Goal: Use online tool/utility: Utilize a website feature to perform a specific function

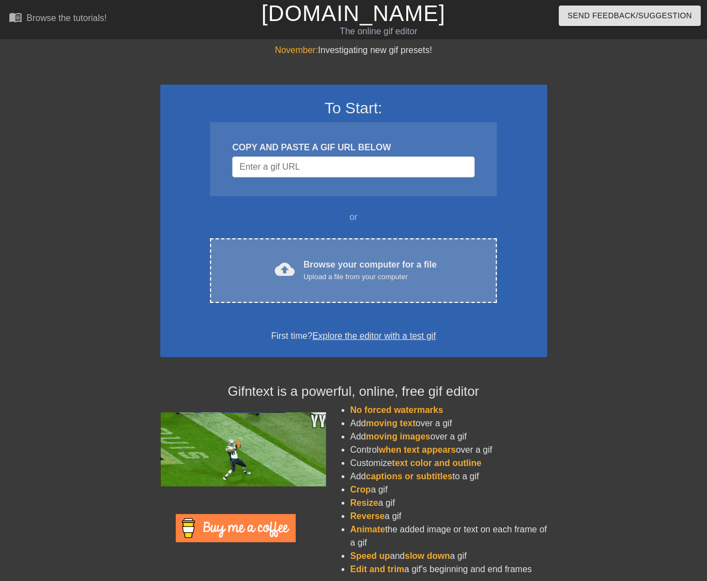
click at [342, 261] on div "Browse your computer for a file Upload a file from your computer" at bounding box center [369, 270] width 133 height 24
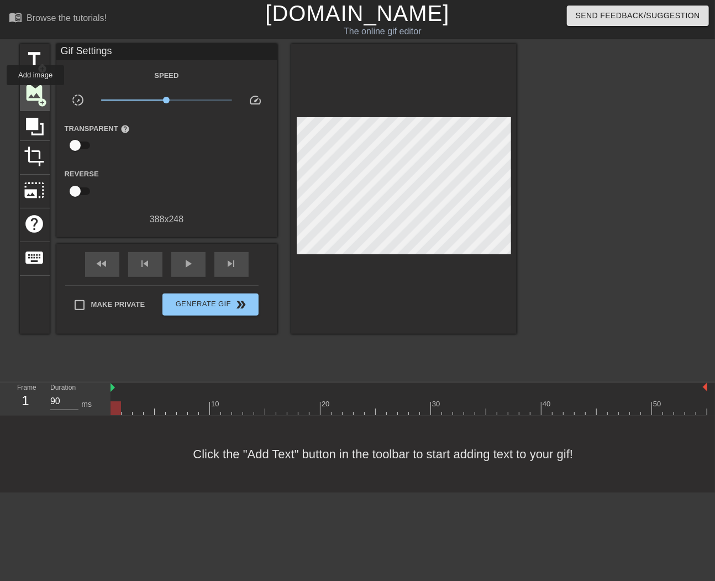
click at [35, 93] on span "image" at bounding box center [34, 92] width 21 height 21
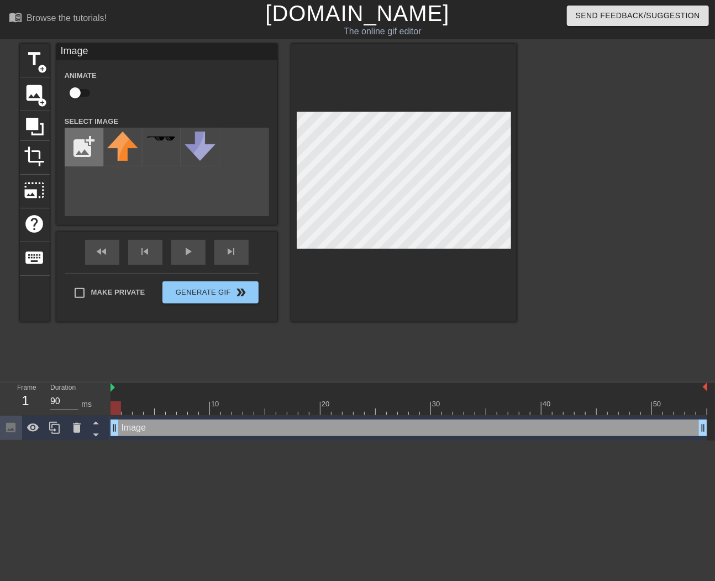
click at [86, 150] on input "file" at bounding box center [84, 147] width 38 height 38
type input "C:\fakepath\gold.png"
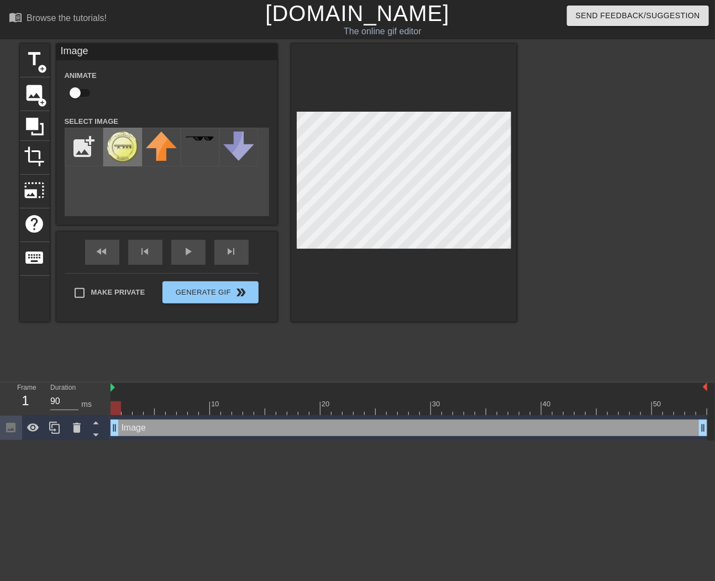
click at [116, 141] on img at bounding box center [122, 147] width 31 height 31
click at [75, 99] on input "checkbox" at bounding box center [75, 92] width 63 height 21
checkbox input "true"
click at [194, 256] on span "play_arrow" at bounding box center [188, 251] width 13 height 13
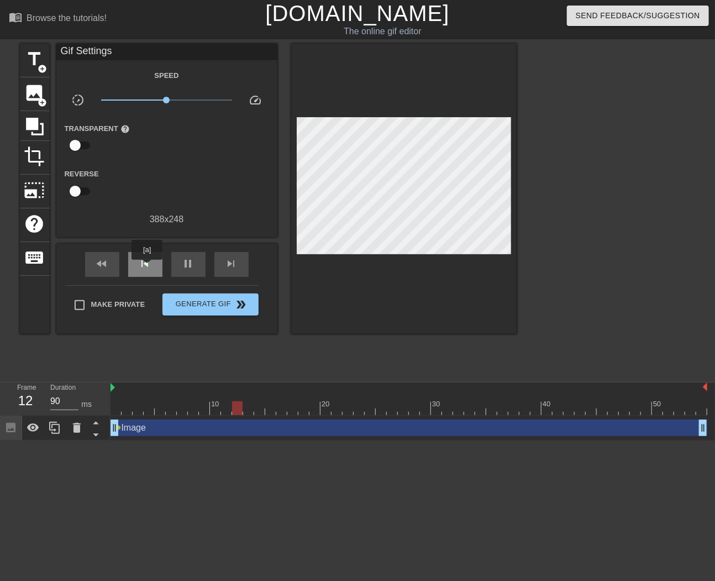
click at [147, 267] on span "skip_previous" at bounding box center [145, 263] width 13 height 13
drag, startPoint x: 181, startPoint y: 262, endPoint x: 189, endPoint y: 263, distance: 7.8
click at [182, 262] on span "pause" at bounding box center [188, 263] width 13 height 13
drag, startPoint x: 702, startPoint y: 428, endPoint x: 712, endPoint y: 427, distance: 9.5
click at [706, 427] on div "Image drag_handle drag_handle lens" at bounding box center [413, 428] width 605 height 25
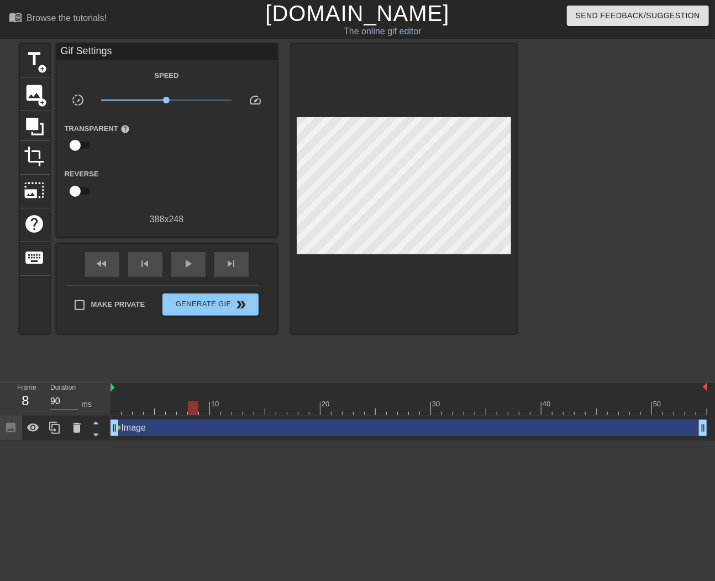
click at [192, 407] on div at bounding box center [409, 408] width 597 height 14
drag, startPoint x: 183, startPoint y: 408, endPoint x: 159, endPoint y: 405, distance: 24.5
click at [159, 405] on div at bounding box center [409, 408] width 597 height 14
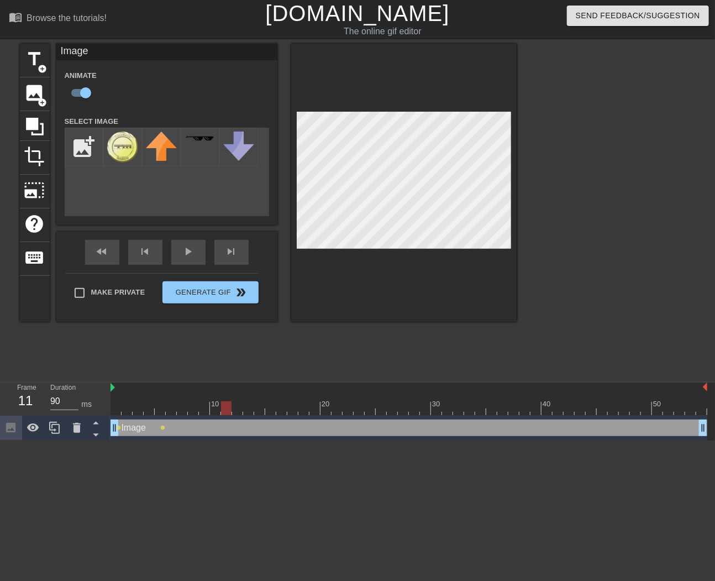
drag, startPoint x: 161, startPoint y: 406, endPoint x: 364, endPoint y: 252, distance: 254.0
click at [223, 404] on div at bounding box center [226, 408] width 10 height 14
drag, startPoint x: 224, startPoint y: 407, endPoint x: 194, endPoint y: 406, distance: 30.4
click at [199, 406] on div at bounding box center [204, 408] width 10 height 14
drag, startPoint x: 195, startPoint y: 406, endPoint x: 161, endPoint y: 404, distance: 33.7
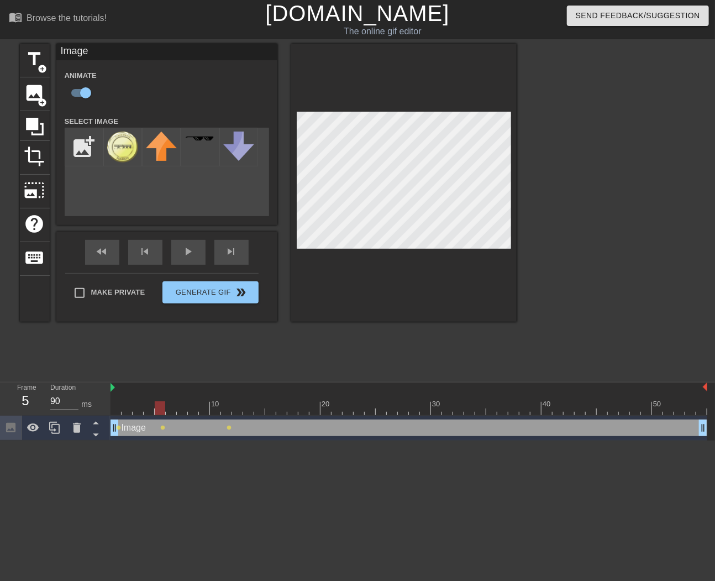
click at [161, 404] on div at bounding box center [160, 408] width 10 height 14
drag, startPoint x: 162, startPoint y: 408, endPoint x: 112, endPoint y: 409, distance: 50.3
click at [112, 409] on div at bounding box center [116, 408] width 10 height 14
click at [118, 409] on div at bounding box center [116, 408] width 10 height 14
drag, startPoint x: 117, startPoint y: 405, endPoint x: 182, endPoint y: 398, distance: 65.6
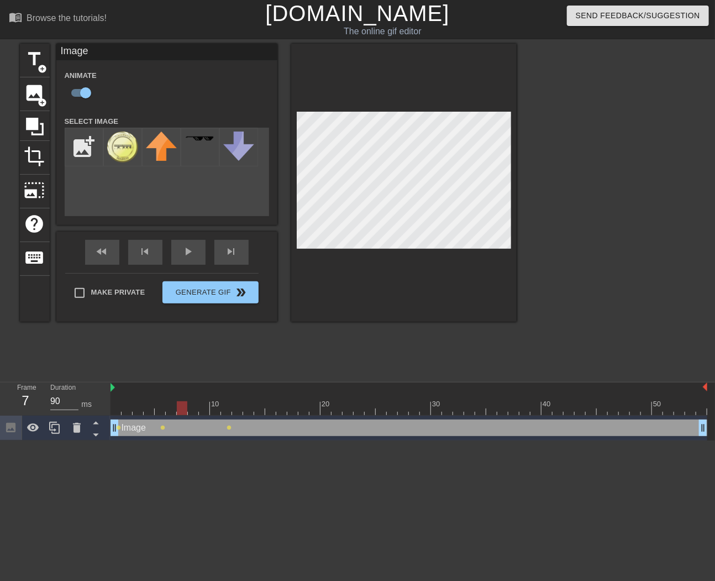
click at [182, 398] on div "10 20 30 40 50" at bounding box center [409, 398] width 597 height 33
click at [177, 406] on div at bounding box center [182, 408] width 10 height 14
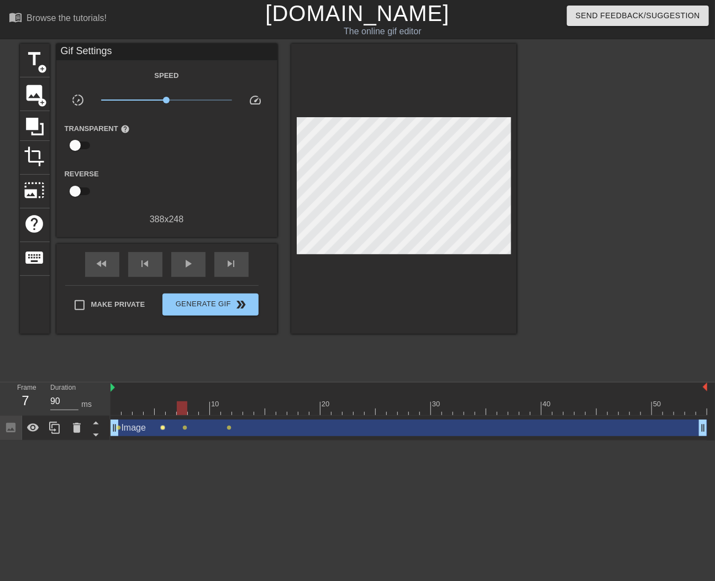
click at [164, 427] on span "lens" at bounding box center [162, 427] width 5 height 5
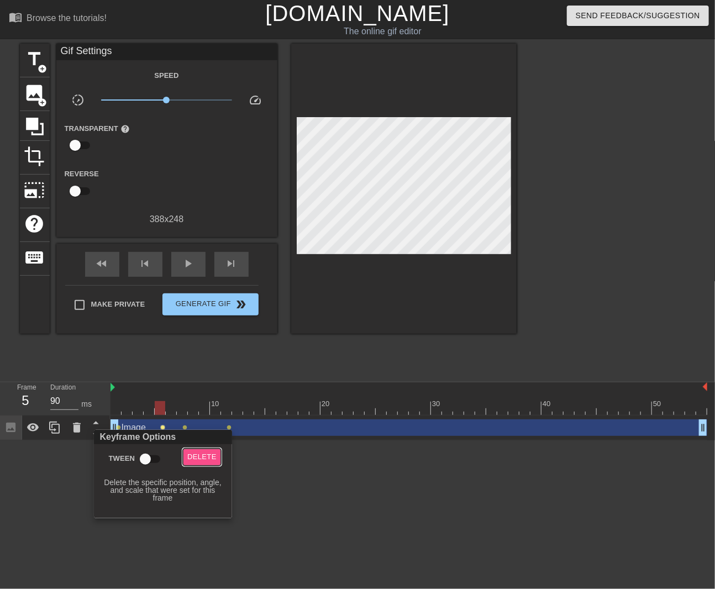
click at [192, 456] on span "Delete" at bounding box center [201, 457] width 29 height 13
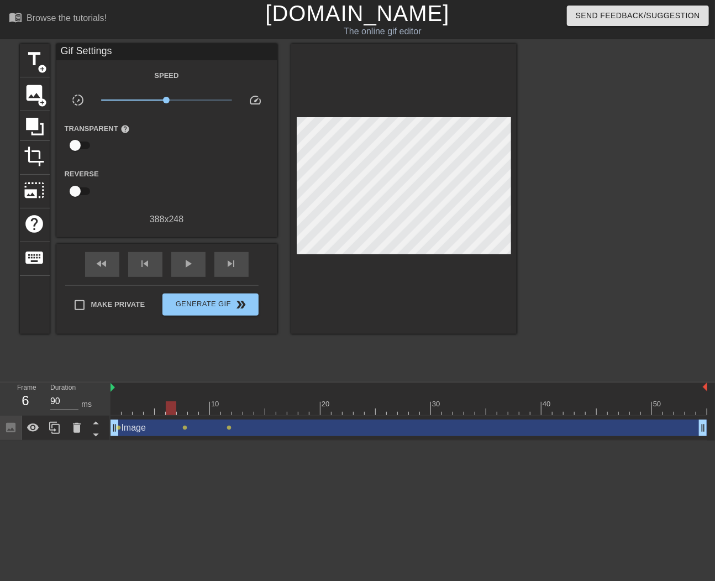
drag, startPoint x: 159, startPoint y: 406, endPoint x: 156, endPoint y: 401, distance: 6.0
click at [171, 401] on div "10 20 30 40 50" at bounding box center [409, 398] width 597 height 33
click at [183, 427] on span "lens" at bounding box center [184, 427] width 5 height 5
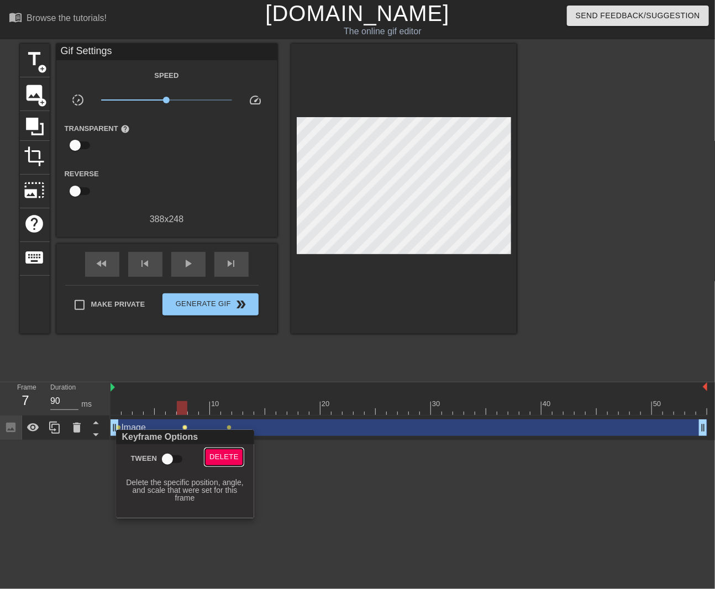
click at [218, 455] on span "Delete" at bounding box center [223, 457] width 29 height 13
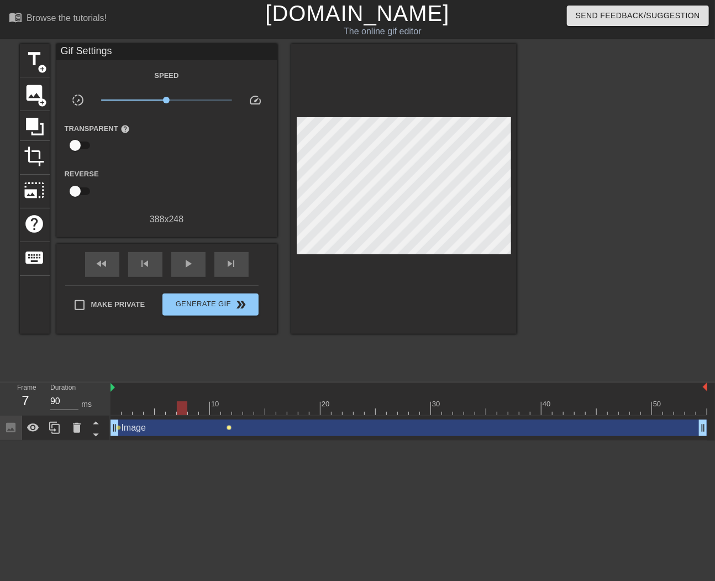
click at [228, 425] on span "lens" at bounding box center [229, 427] width 5 height 5
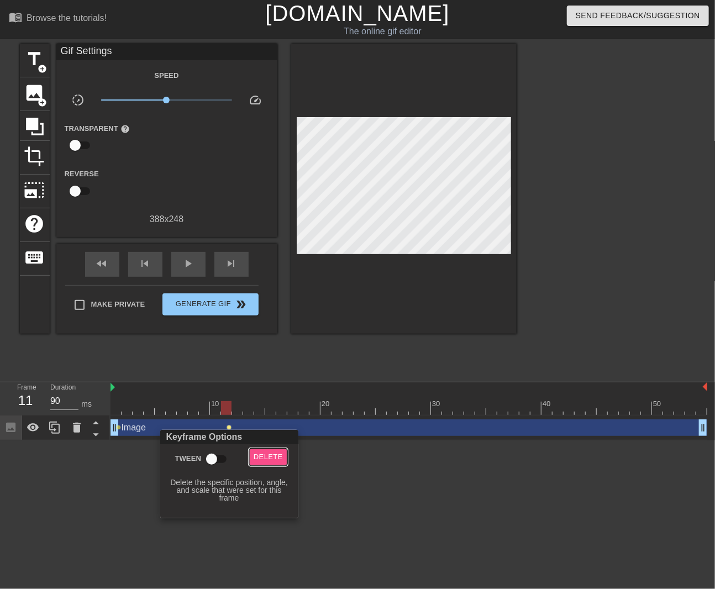
click at [261, 456] on span "Delete" at bounding box center [268, 457] width 29 height 13
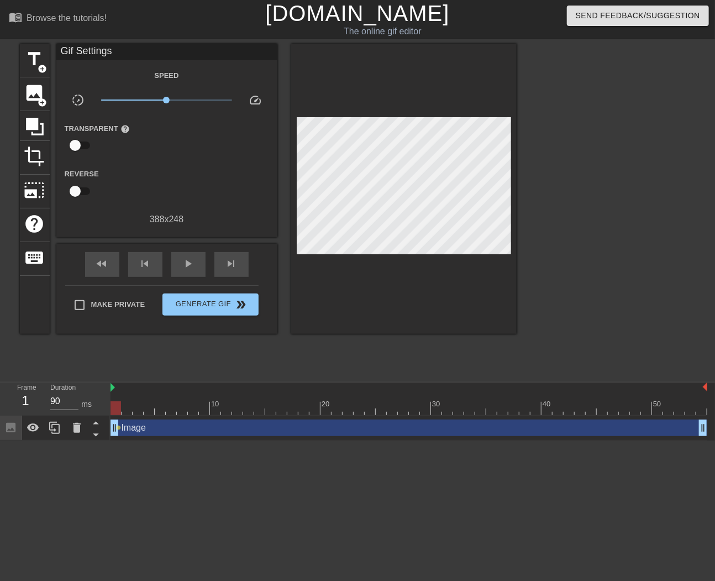
drag, startPoint x: 225, startPoint y: 408, endPoint x: 116, endPoint y: 414, distance: 109.5
click at [116, 414] on div at bounding box center [116, 408] width 10 height 14
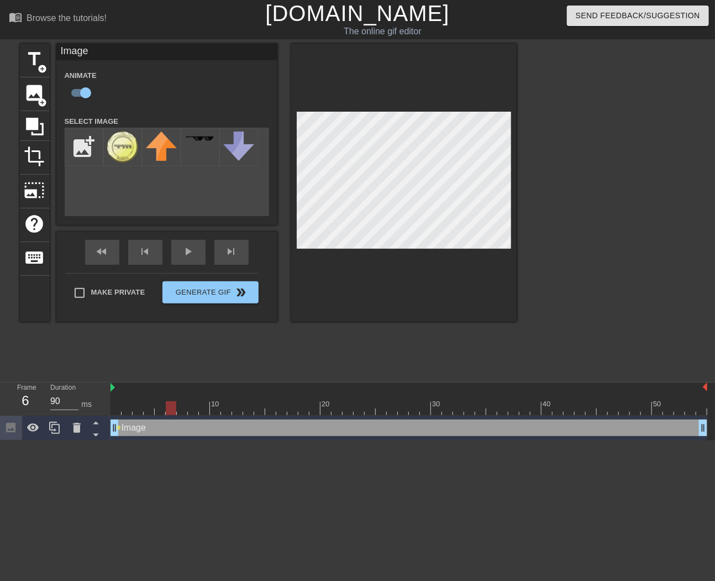
drag, startPoint x: 118, startPoint y: 405, endPoint x: 239, endPoint y: 370, distance: 126.1
click at [176, 403] on div at bounding box center [171, 408] width 10 height 14
drag, startPoint x: 183, startPoint y: 408, endPoint x: 372, endPoint y: 271, distance: 232.7
click at [233, 403] on div at bounding box center [237, 408] width 10 height 14
drag, startPoint x: 234, startPoint y: 407, endPoint x: 320, endPoint y: 402, distance: 86.3
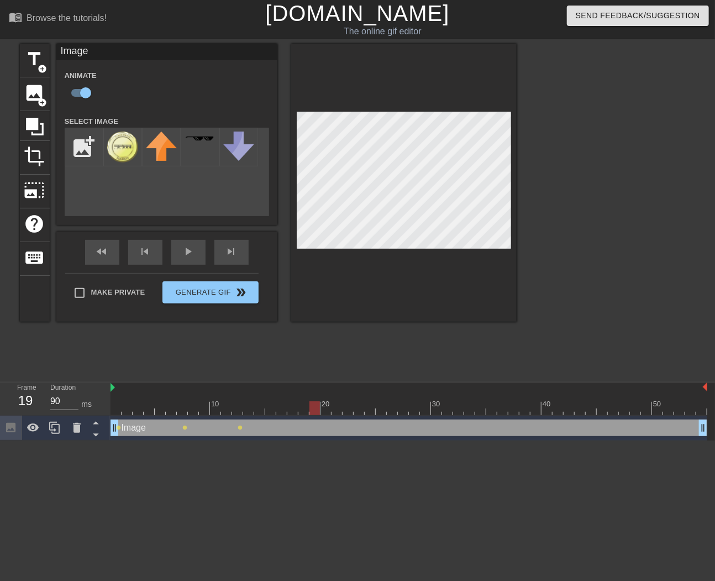
click at [319, 403] on div at bounding box center [314, 408] width 10 height 14
drag, startPoint x: 315, startPoint y: 408, endPoint x: 581, endPoint y: 397, distance: 266.5
click at [581, 397] on div "10 20 30 40 50" at bounding box center [409, 398] width 597 height 33
drag, startPoint x: 579, startPoint y: 404, endPoint x: 698, endPoint y: 402, distance: 119.4
click at [698, 402] on div at bounding box center [701, 408] width 10 height 14
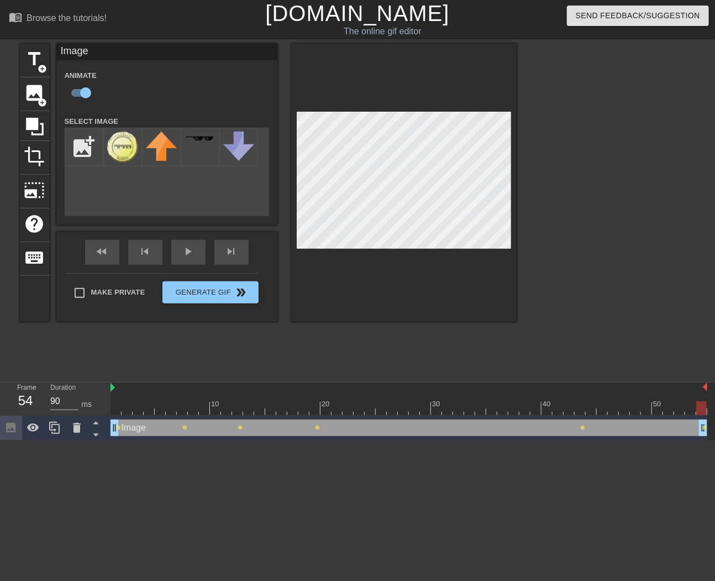
scroll to position [0, 8]
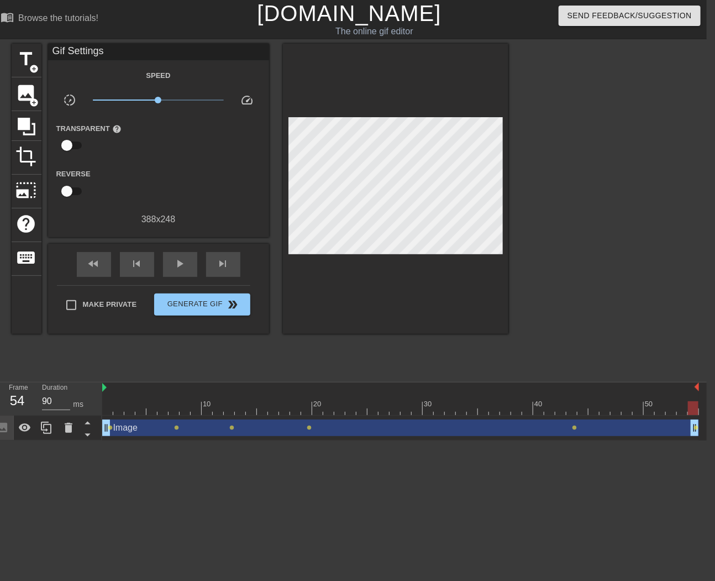
drag, startPoint x: 107, startPoint y: 348, endPoint x: 71, endPoint y: 367, distance: 41.3
click at [106, 348] on div "title add_circle image add_circle crop photo_size_select_large help keyboard Gi…" at bounding box center [260, 210] width 497 height 332
drag, startPoint x: 160, startPoint y: 99, endPoint x: 152, endPoint y: 99, distance: 7.7
click at [152, 99] on span "x0.794" at bounding box center [152, 100] width 7 height 7
click at [12, 401] on div "54" at bounding box center [17, 401] width 17 height 20
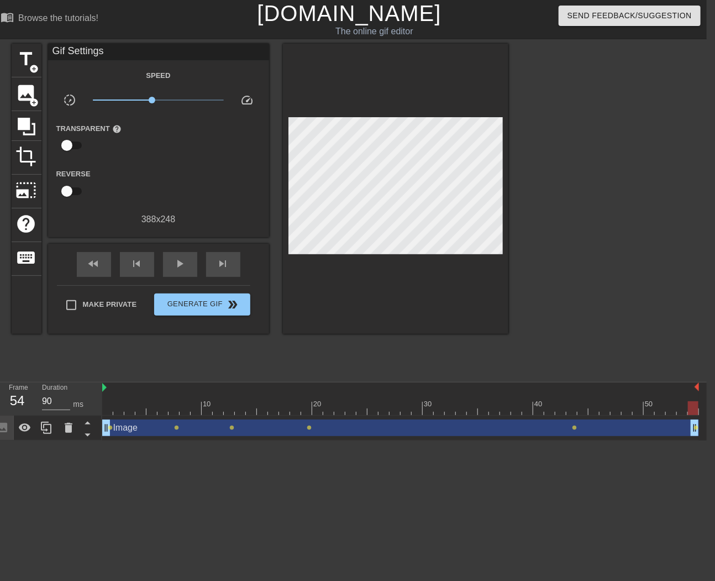
drag, startPoint x: 105, startPoint y: 431, endPoint x: 97, endPoint y: 431, distance: 7.7
click at [98, 431] on div "Frame 54 Duration 90 ms 10 20 30 40 50 Image drag_handle drag_handle lens lens …" at bounding box center [349, 411] width 715 height 58
click at [22, 366] on div "title add_circle image add_circle crop photo_size_select_large help keyboard Gi…" at bounding box center [260, 210] width 497 height 332
click at [171, 262] on div "play_arrow" at bounding box center [180, 264] width 34 height 25
drag, startPoint x: 172, startPoint y: 404, endPoint x: 119, endPoint y: 405, distance: 53.6
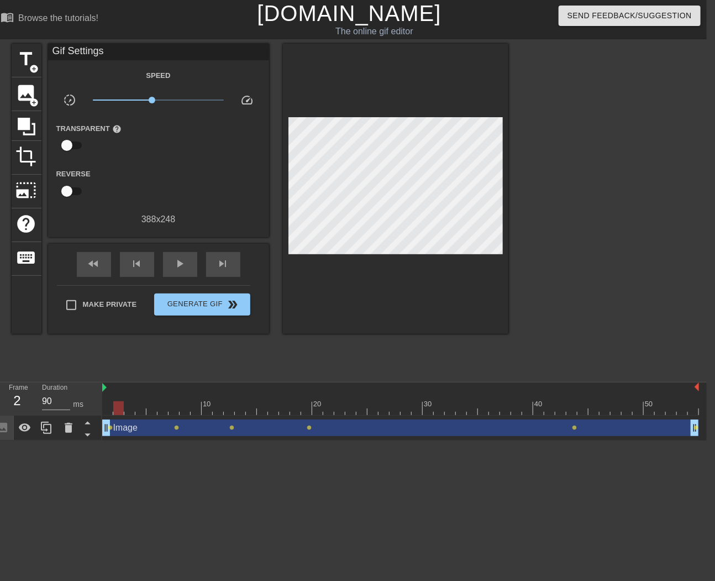
click at [119, 405] on div at bounding box center [400, 408] width 597 height 14
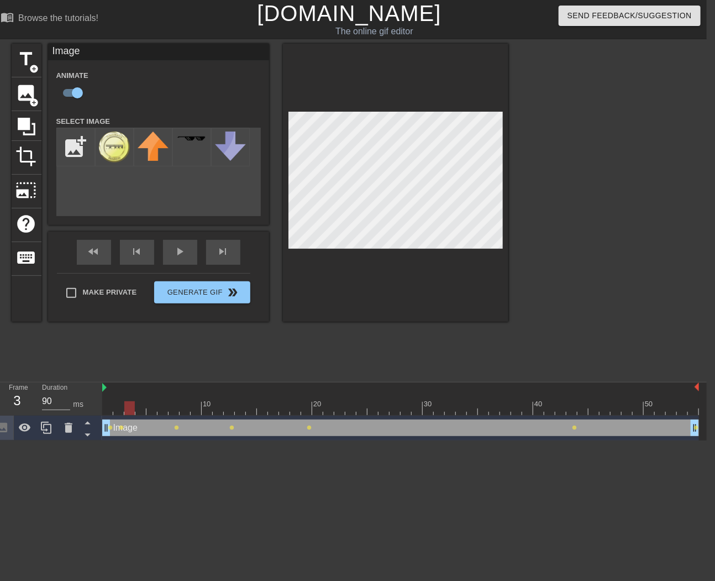
drag, startPoint x: 121, startPoint y: 407, endPoint x: 128, endPoint y: 404, distance: 7.7
click at [128, 404] on div at bounding box center [129, 408] width 10 height 14
click at [137, 408] on div at bounding box center [140, 408] width 10 height 14
drag, startPoint x: 139, startPoint y: 408, endPoint x: 147, endPoint y: 408, distance: 7.8
click at [147, 408] on div at bounding box center [151, 408] width 10 height 14
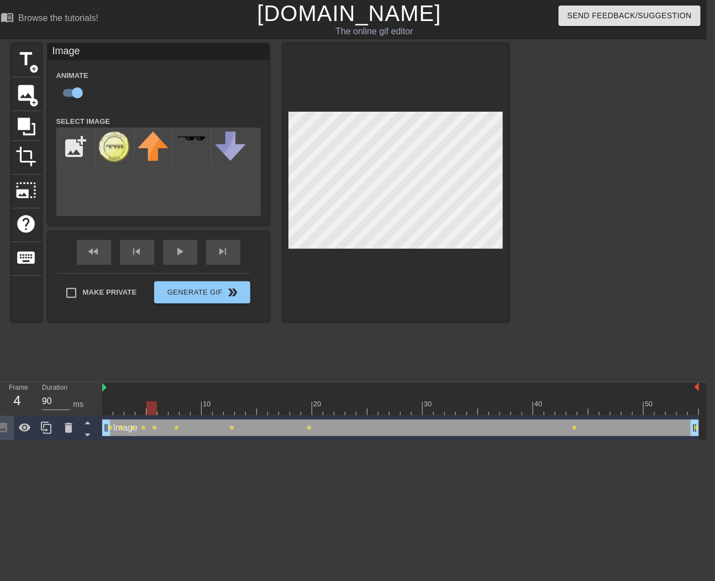
drag, startPoint x: 150, startPoint y: 407, endPoint x: 160, endPoint y: 401, distance: 11.4
click at [155, 405] on div at bounding box center [151, 408] width 10 height 14
drag, startPoint x: 139, startPoint y: 407, endPoint x: 157, endPoint y: 407, distance: 18.2
click at [157, 407] on div at bounding box center [162, 408] width 10 height 14
drag, startPoint x: 162, startPoint y: 409, endPoint x: 170, endPoint y: 409, distance: 7.7
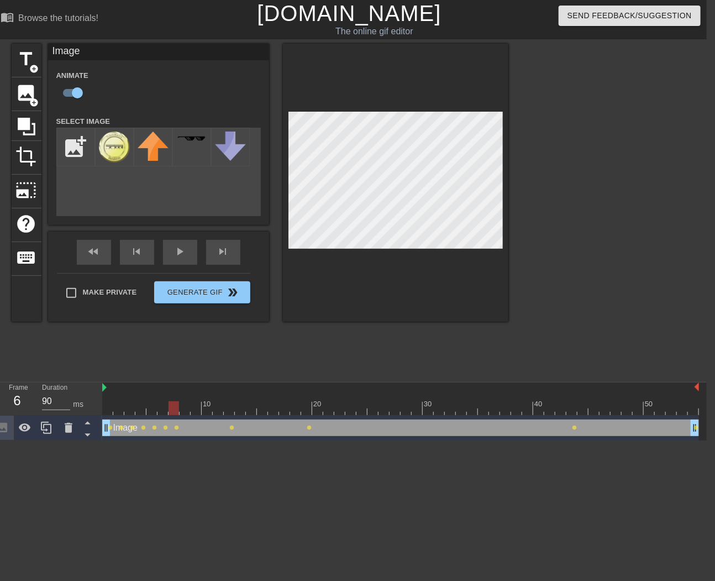
click at [170, 409] on div at bounding box center [174, 408] width 10 height 14
click at [174, 410] on div at bounding box center [400, 408] width 597 height 14
click at [162, 408] on div at bounding box center [400, 408] width 597 height 14
click at [148, 411] on div at bounding box center [400, 408] width 597 height 14
click at [164, 411] on div at bounding box center [400, 408] width 597 height 14
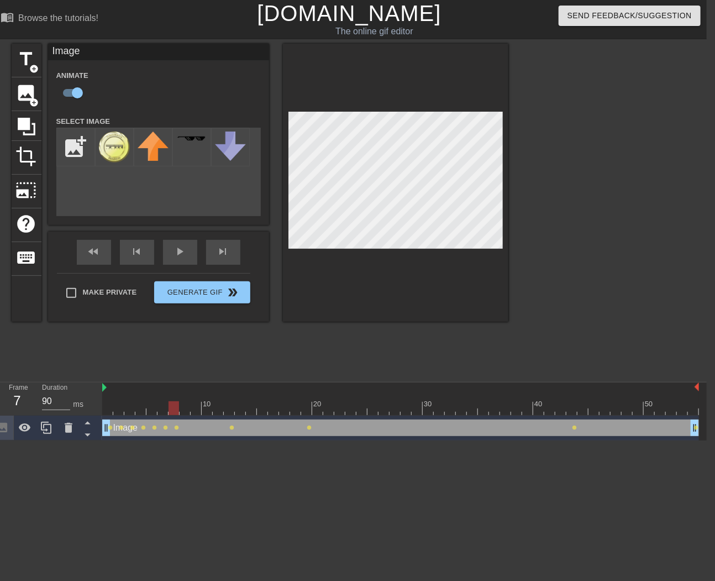
click at [174, 409] on div at bounding box center [400, 408] width 597 height 14
click at [183, 410] on div at bounding box center [400, 408] width 597 height 14
click at [193, 409] on div at bounding box center [400, 408] width 597 height 14
click at [204, 412] on div at bounding box center [400, 408] width 597 height 14
drag, startPoint x: 214, startPoint y: 405, endPoint x: 361, endPoint y: 250, distance: 213.0
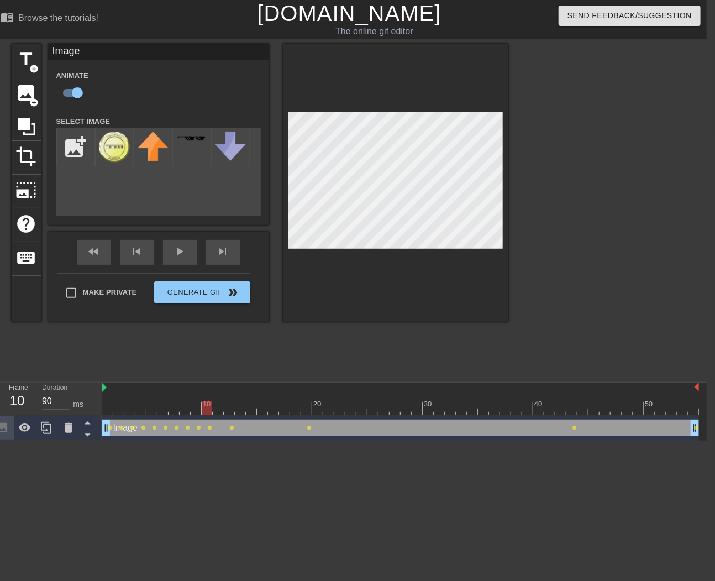
click at [216, 405] on div at bounding box center [400, 408] width 597 height 14
click at [229, 411] on div at bounding box center [400, 408] width 597 height 14
drag, startPoint x: 237, startPoint y: 411, endPoint x: 345, endPoint y: 250, distance: 193.6
click at [241, 407] on div at bounding box center [400, 408] width 597 height 14
click at [254, 406] on div at bounding box center [400, 408] width 597 height 14
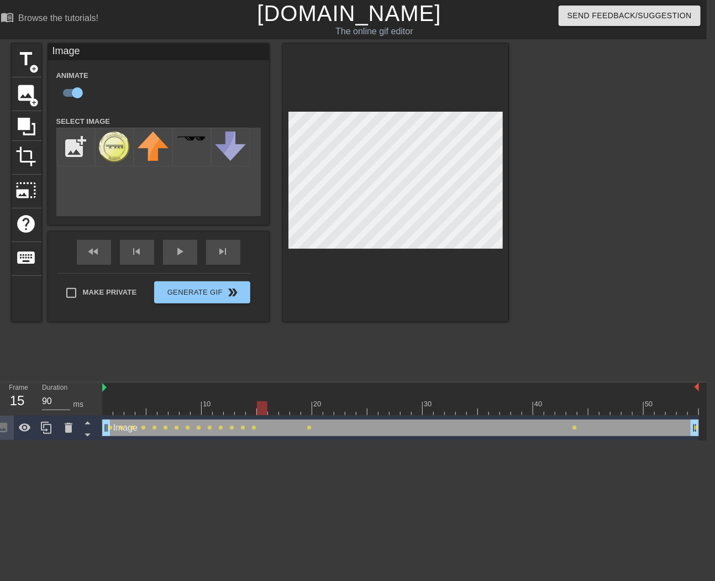
click at [262, 407] on div at bounding box center [400, 408] width 597 height 14
click at [271, 411] on div at bounding box center [400, 408] width 597 height 14
drag, startPoint x: 284, startPoint y: 411, endPoint x: 291, endPoint y: 403, distance: 10.2
click at [285, 410] on div at bounding box center [400, 408] width 597 height 14
drag, startPoint x: 294, startPoint y: 409, endPoint x: 332, endPoint y: 333, distance: 85.3
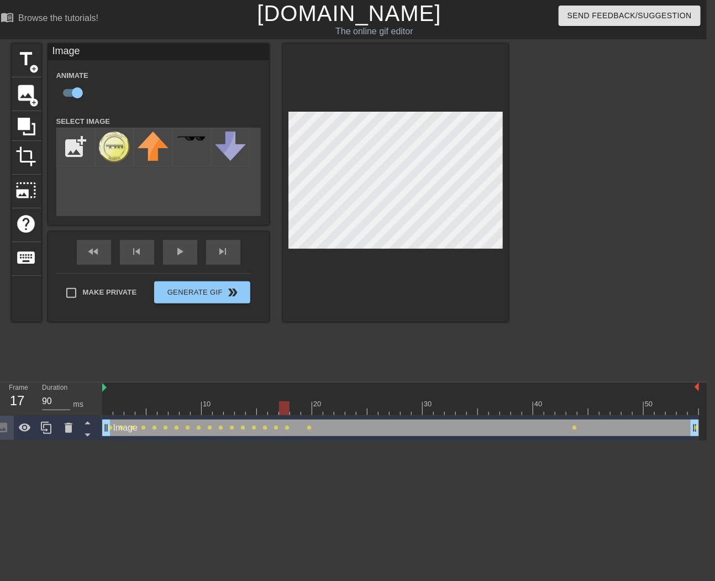
click at [295, 408] on div at bounding box center [400, 408] width 597 height 14
drag, startPoint x: 308, startPoint y: 405, endPoint x: 314, endPoint y: 408, distance: 6.7
click at [308, 405] on div at bounding box center [400, 408] width 597 height 14
click at [295, 408] on div at bounding box center [400, 408] width 597 height 14
click at [301, 408] on div at bounding box center [400, 408] width 597 height 14
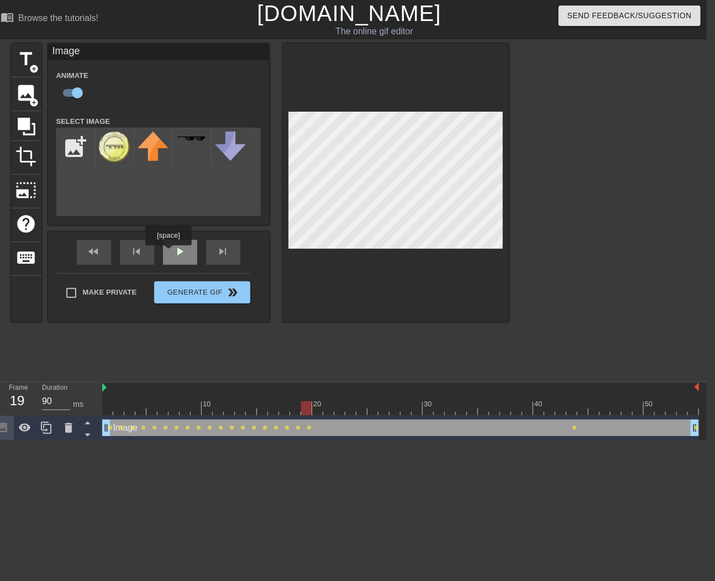
click at [170, 253] on div "play_arrow" at bounding box center [180, 252] width 34 height 25
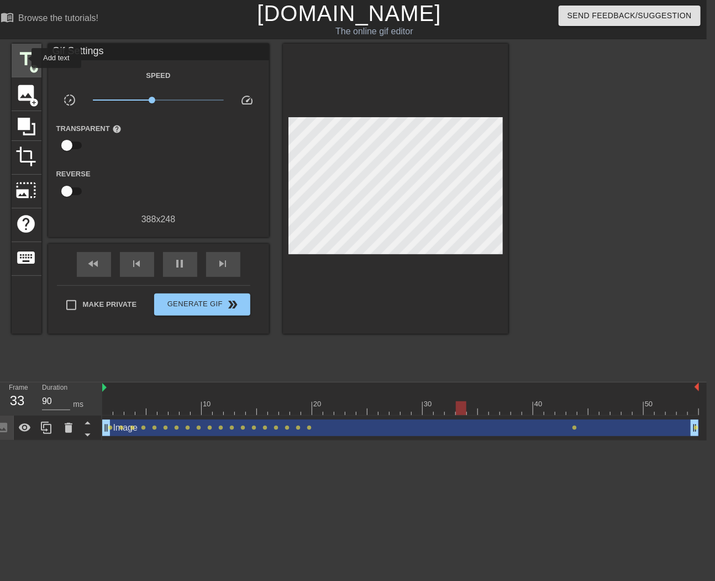
click at [24, 58] on span "title" at bounding box center [26, 59] width 21 height 21
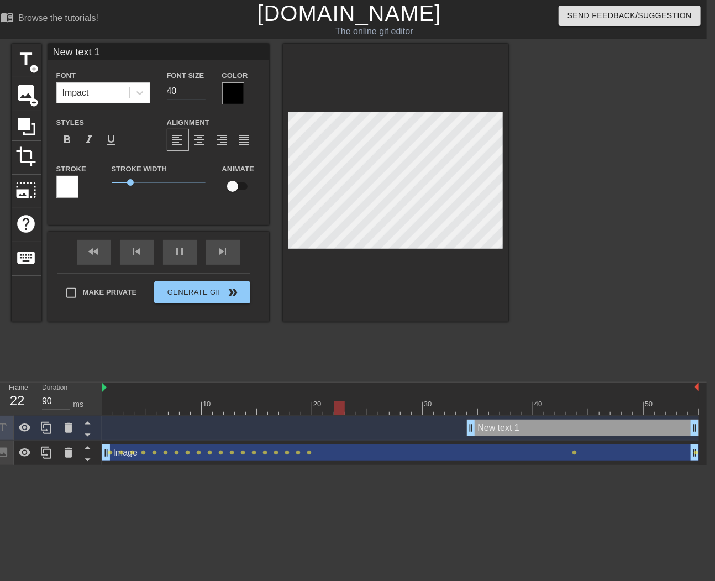
drag, startPoint x: 177, startPoint y: 92, endPoint x: 159, endPoint y: 96, distance: 18.1
click at [159, 96] on div "Font Size 40" at bounding box center [186, 87] width 55 height 36
type input "30"
type input "B"
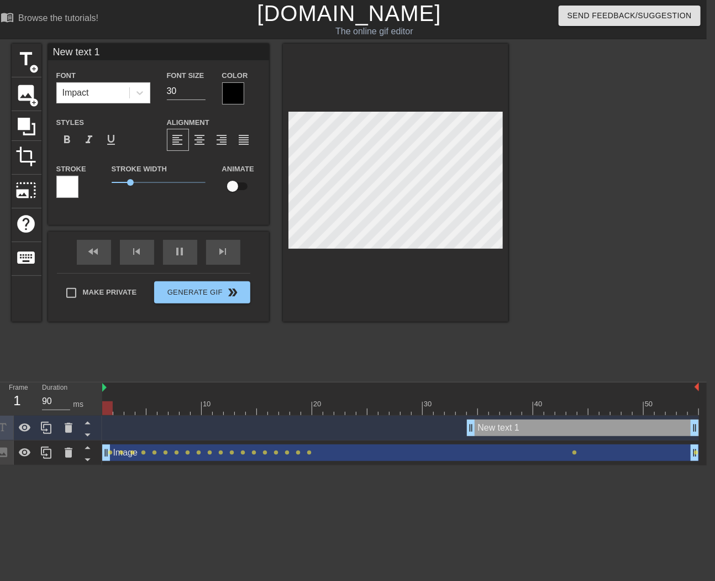
type textarea "B"
type input "Bi"
type textarea "Bi"
type input "Bil"
type textarea "Bil"
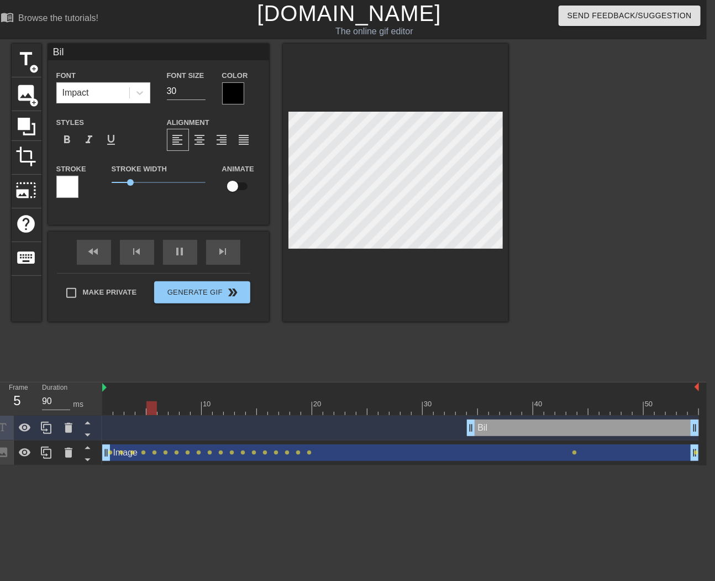
type input "Bill"
type textarea "Bill"
type input "Billa"
type textarea "Billa"
type input "Billan"
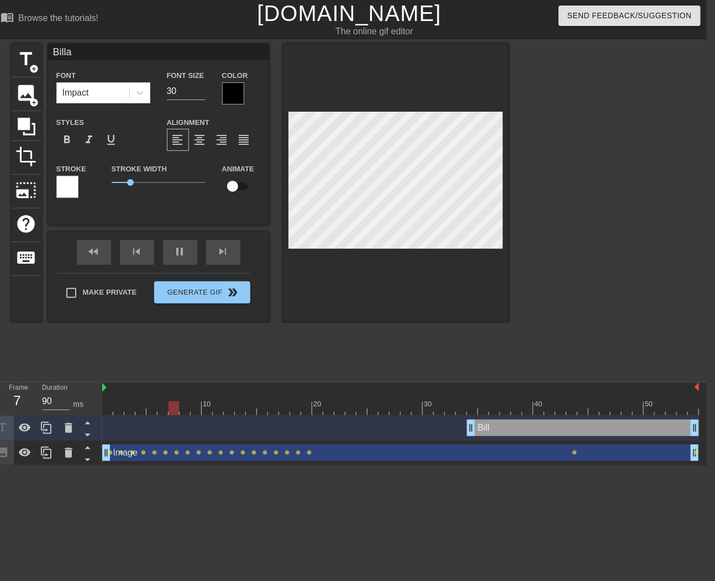
type textarea "Billan"
type input "Billand"
type textarea "Billand"
type input "Billande"
type textarea "Billande"
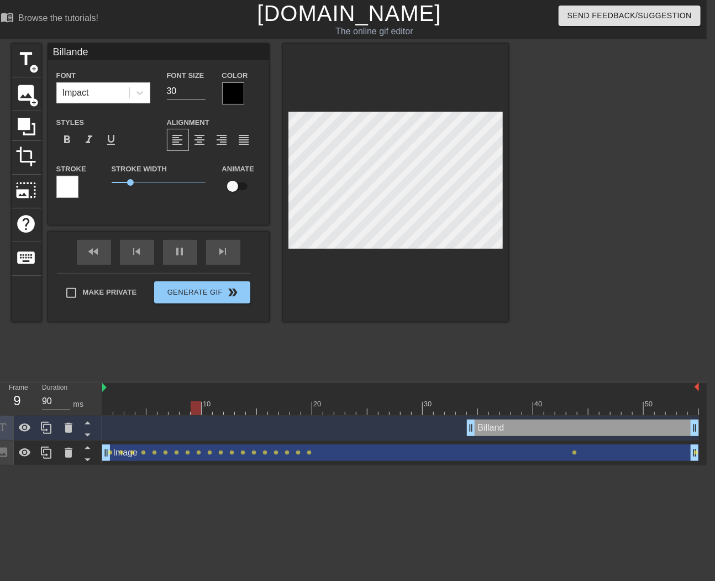
type input "Billander"
type textarea "Billander"
type input "Billandero"
type textarea "Billandero"
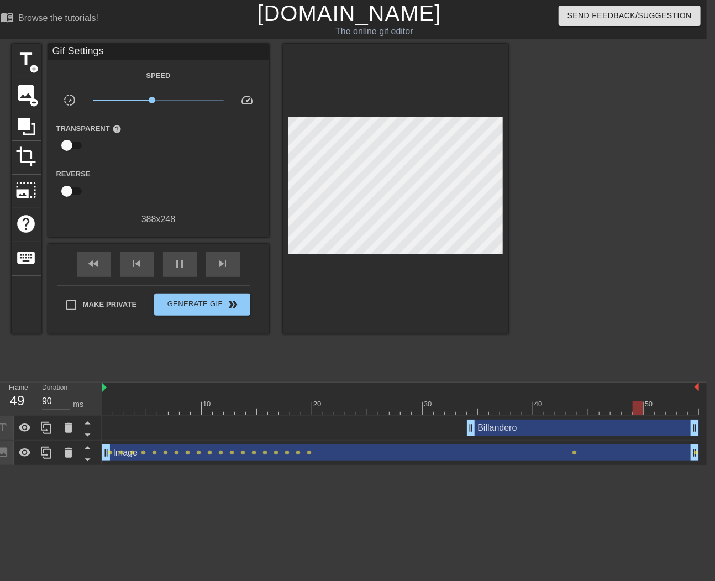
click at [516, 432] on div "Billandero drag_handle drag_handle" at bounding box center [583, 427] width 232 height 17
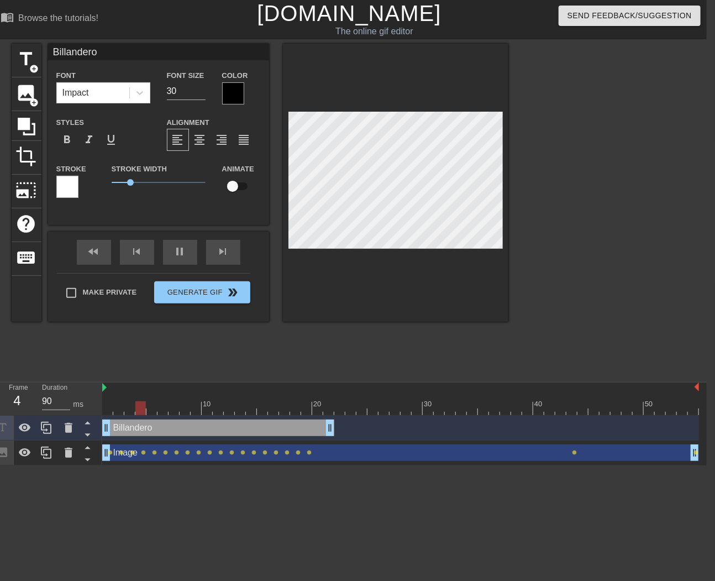
drag, startPoint x: 514, startPoint y: 427, endPoint x: 140, endPoint y: 441, distance: 374.9
click at [140, 441] on div "Billandero drag_handle drag_handle Image drag_handle drag_handle lens lens lens…" at bounding box center [404, 441] width 605 height 50
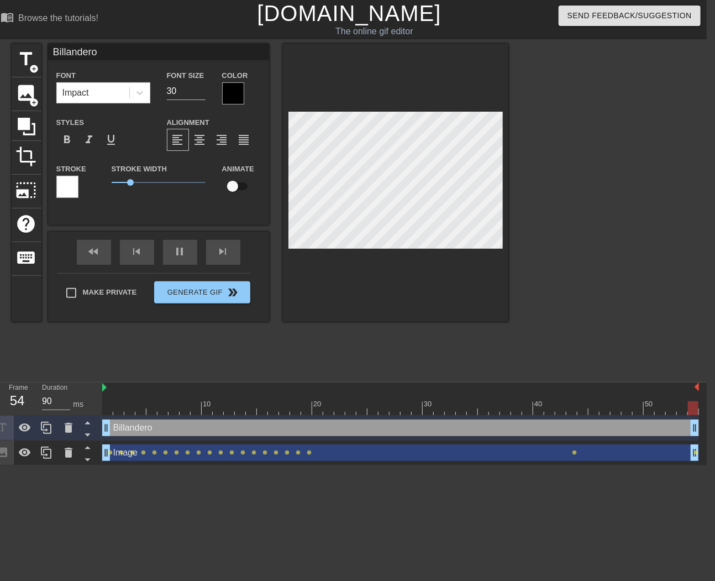
drag, startPoint x: 331, startPoint y: 428, endPoint x: 712, endPoint y: 406, distance: 381.4
click at [706, 406] on html "menu_book Browse the tutorials! [DOMAIN_NAME] The online gif editor Send Feedba…" at bounding box center [349, 232] width 715 height 465
click at [33, 69] on span "add_circle" at bounding box center [34, 68] width 9 height 9
type input "New text 2"
type input "40"
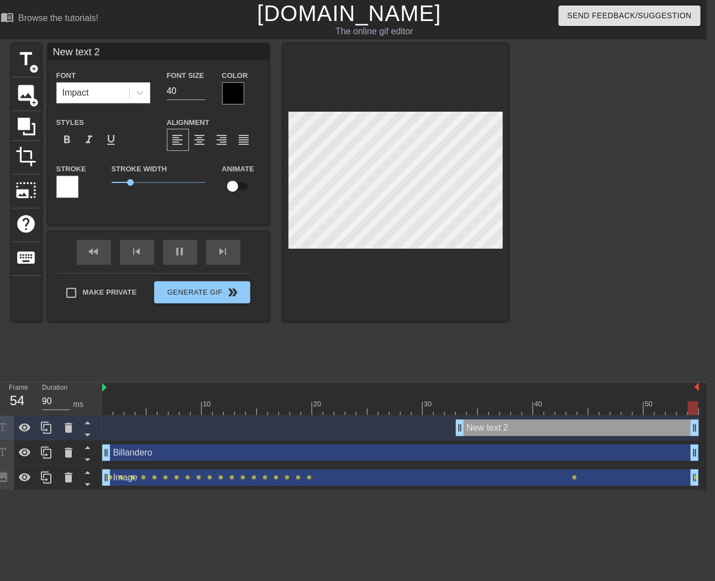
click at [357, 354] on div "title add_circle image add_circle crop photo_size_select_large help keyboard Ne…" at bounding box center [260, 210] width 497 height 332
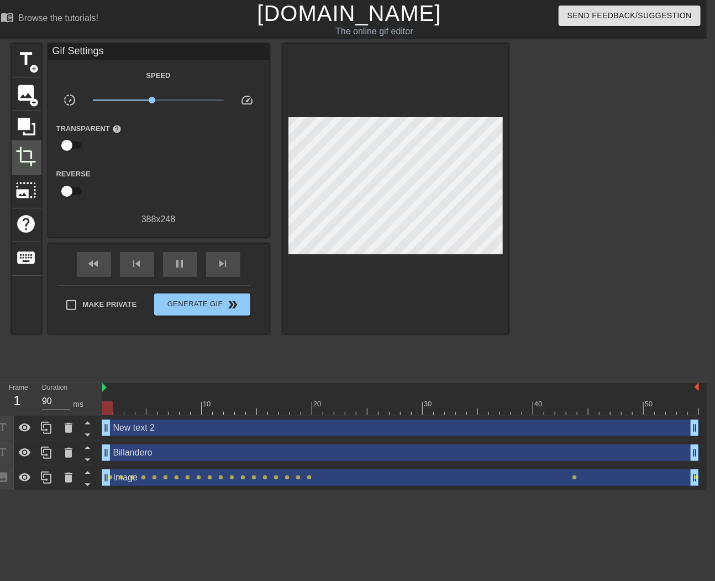
drag, startPoint x: 460, startPoint y: 429, endPoint x: 29, endPoint y: 142, distance: 517.5
click at [86, 434] on div "Frame 1 Duration 90 ms 10 20 30 40 50 New text 2 drag_handle drag_handle Billan…" at bounding box center [349, 436] width 715 height 108
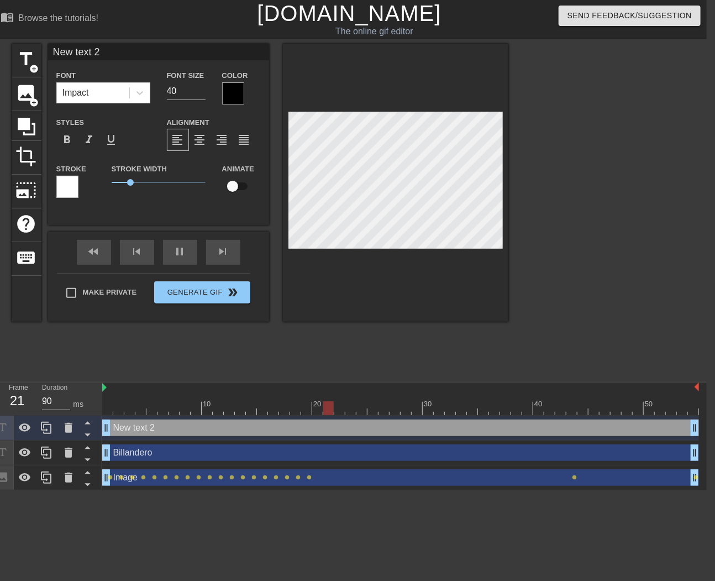
scroll to position [2, 1]
type input "v"
type textarea "v"
type input "vr"
type textarea "vr"
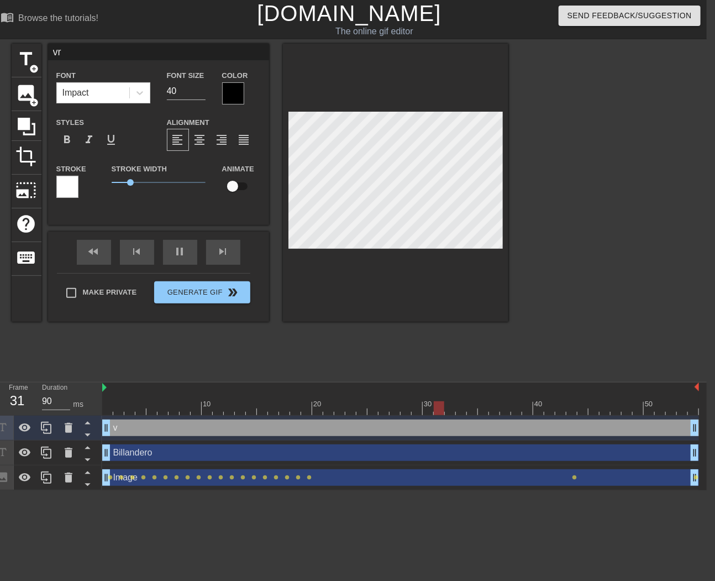
type input "vrb"
type textarea "vrb"
type input "[PERSON_NAME]"
type textarea "[PERSON_NAME]"
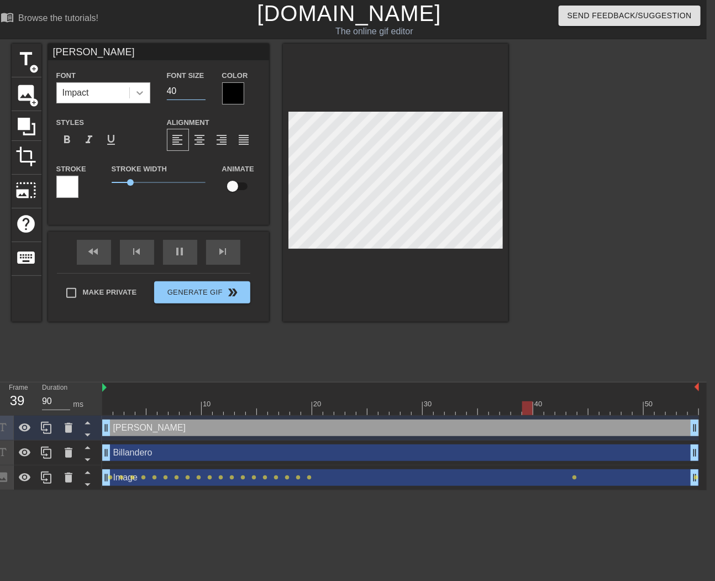
drag, startPoint x: 181, startPoint y: 93, endPoint x: 149, endPoint y: 94, distance: 32.6
click at [149, 94] on div "Font Impact Font Size 40 Color" at bounding box center [158, 87] width 221 height 36
type input "30"
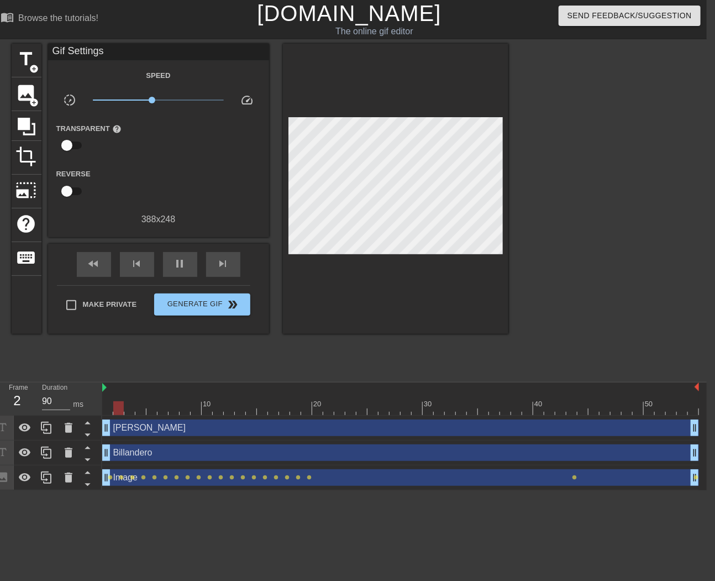
click at [637, 213] on div at bounding box center [605, 210] width 166 height 332
click at [188, 308] on span "Generate Gif double_arrow" at bounding box center [202, 304] width 87 height 13
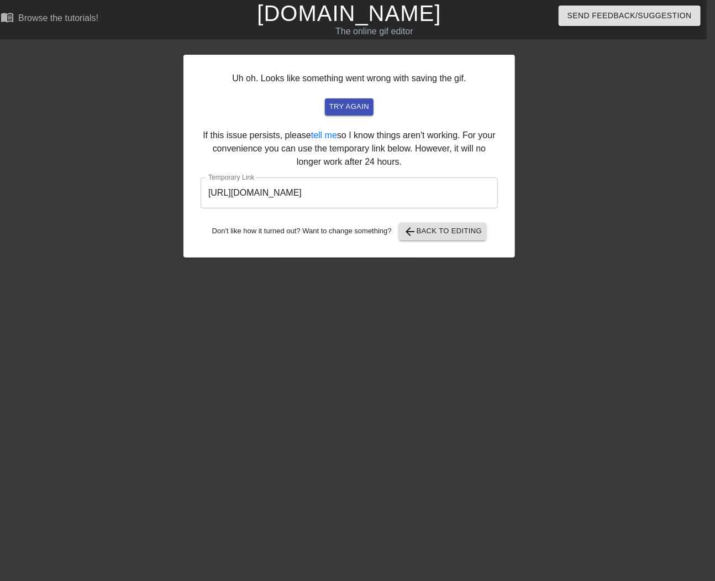
click at [259, 380] on html "menu_book Browse the tutorials! [DOMAIN_NAME] The online gif editor Send Feedba…" at bounding box center [349, 190] width 715 height 380
click at [355, 102] on span "try again" at bounding box center [349, 107] width 40 height 13
click at [320, 190] on input "[URL][DOMAIN_NAME]" at bounding box center [349, 192] width 297 height 31
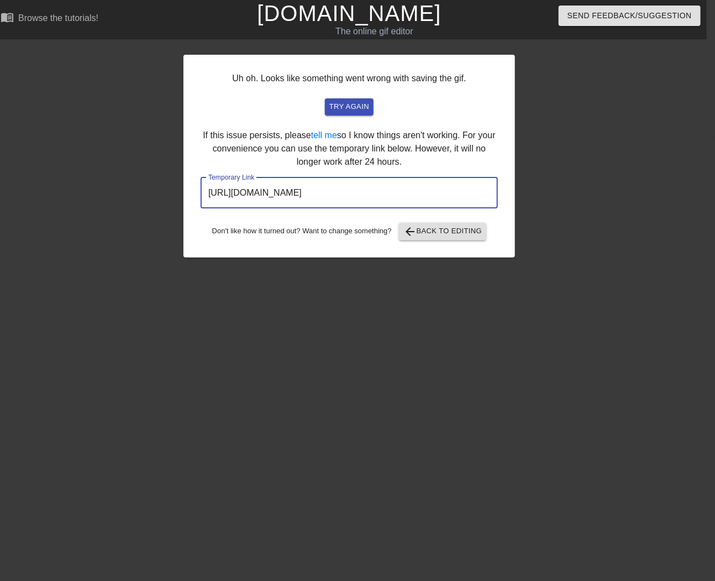
click at [320, 190] on input "[URL][DOMAIN_NAME]" at bounding box center [349, 192] width 297 height 31
